Goal: Task Accomplishment & Management: Use online tool/utility

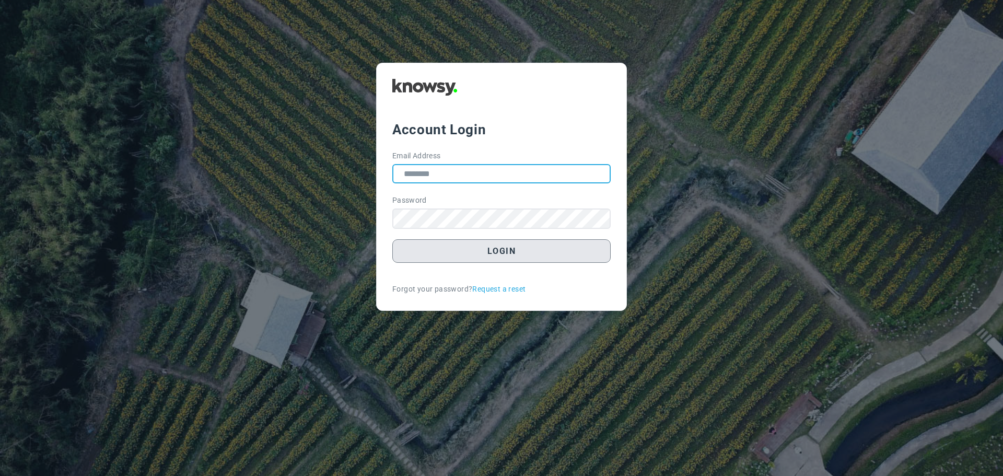
type input "**********"
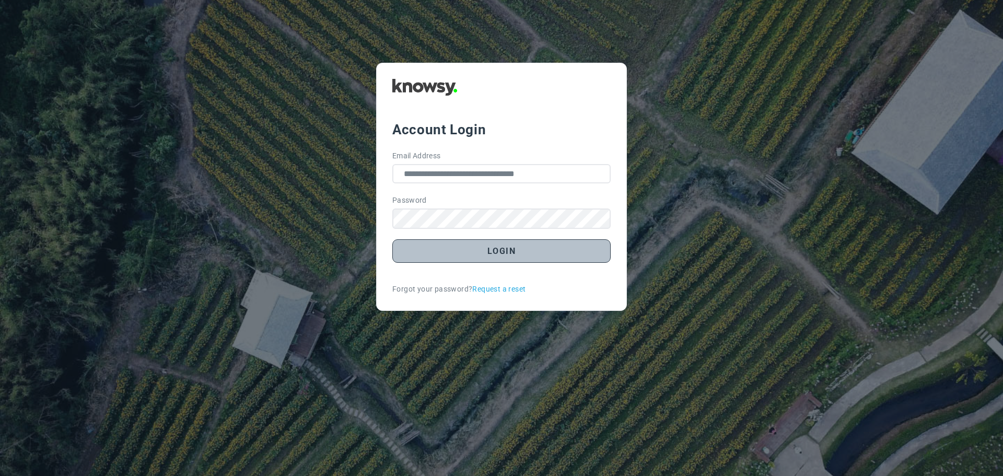
click at [522, 255] on button "Login" at bounding box center [501, 251] width 218 height 24
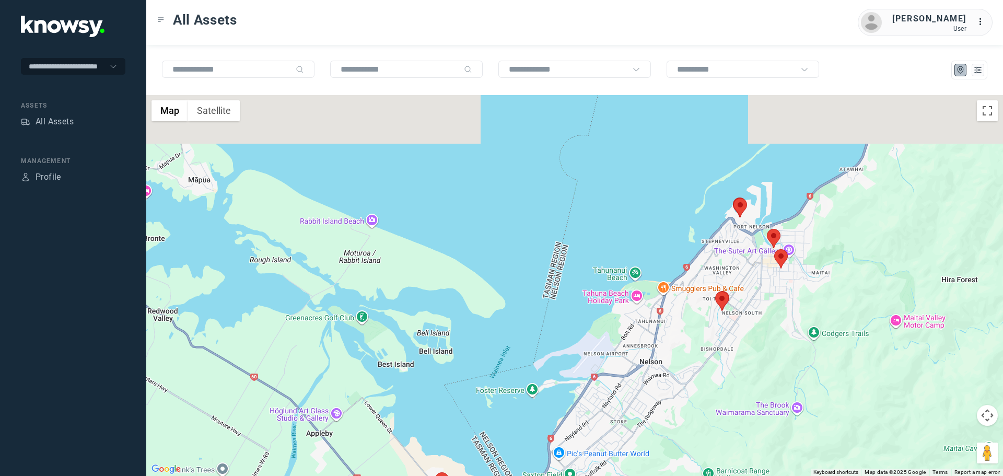
drag, startPoint x: 794, startPoint y: 161, endPoint x: 736, endPoint y: 269, distance: 123.1
click at [738, 266] on div at bounding box center [574, 285] width 856 height 381
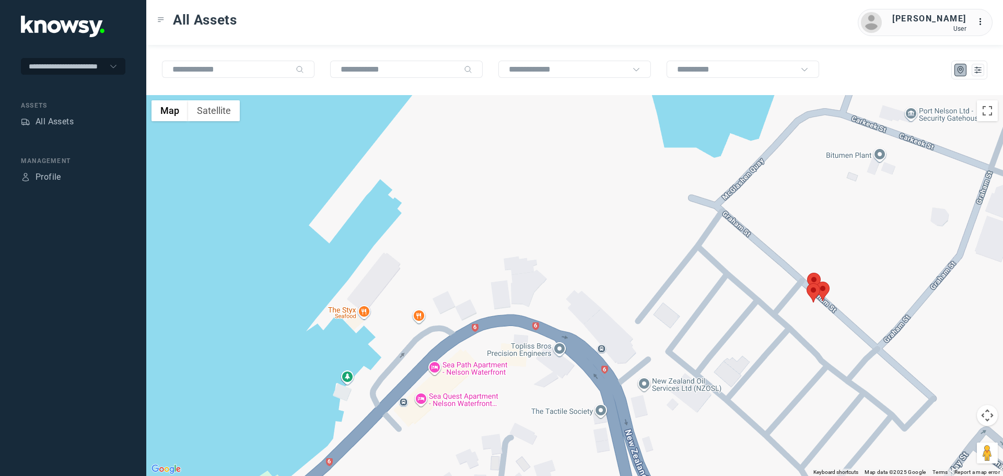
click at [807, 273] on area at bounding box center [807, 273] width 0 height 0
click at [845, 219] on button "Close" at bounding box center [837, 223] width 25 height 25
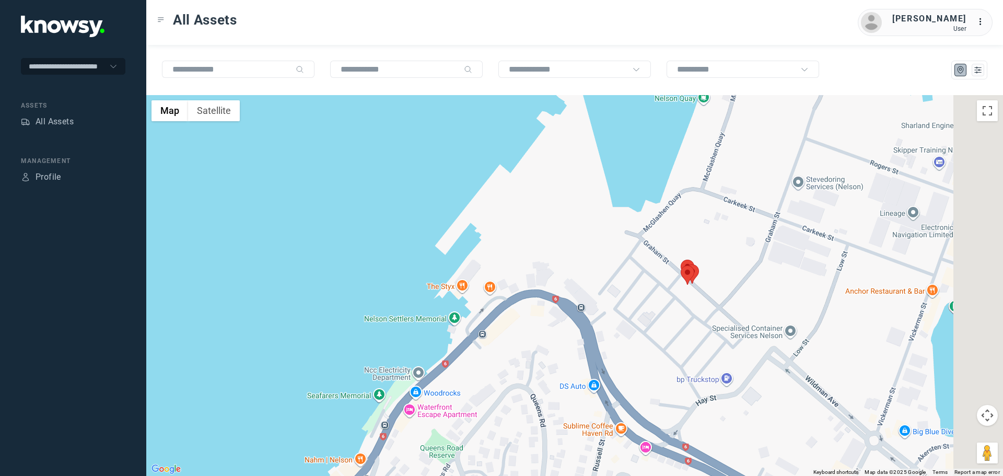
drag, startPoint x: 881, startPoint y: 295, endPoint x: 676, endPoint y: 284, distance: 205.0
click at [677, 284] on div at bounding box center [574, 285] width 856 height 381
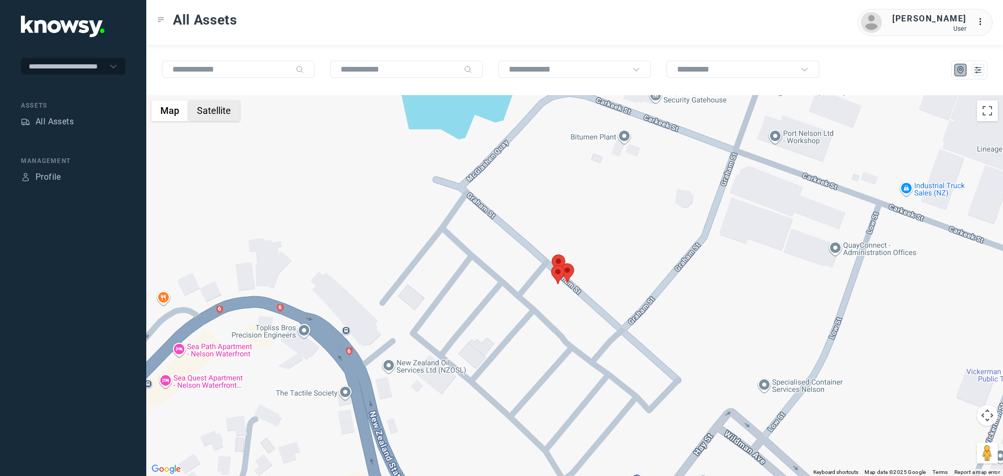
click at [218, 104] on button "Satellite" at bounding box center [214, 110] width 52 height 21
